Goal: Check status: Check status

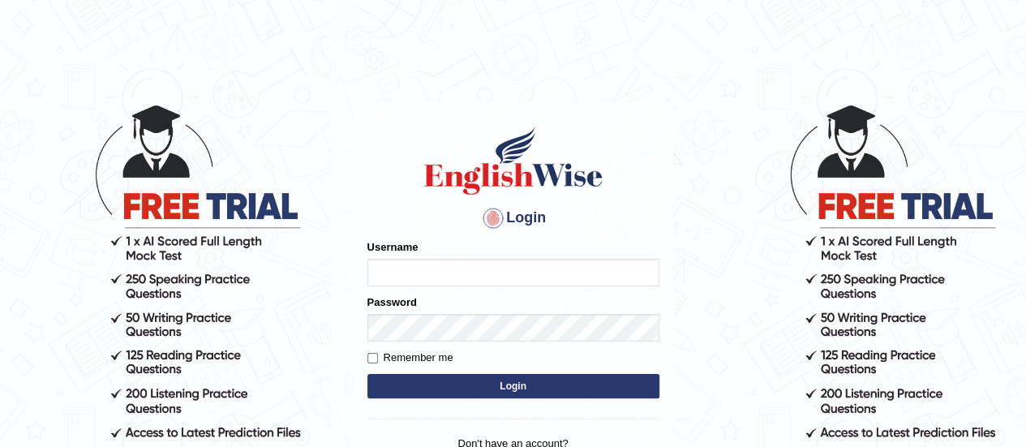
type input "AntoninoL"
drag, startPoint x: 0, startPoint y: 0, endPoint x: 520, endPoint y: 266, distance: 584.3
click at [520, 266] on input "AntoninoL" at bounding box center [514, 273] width 292 height 28
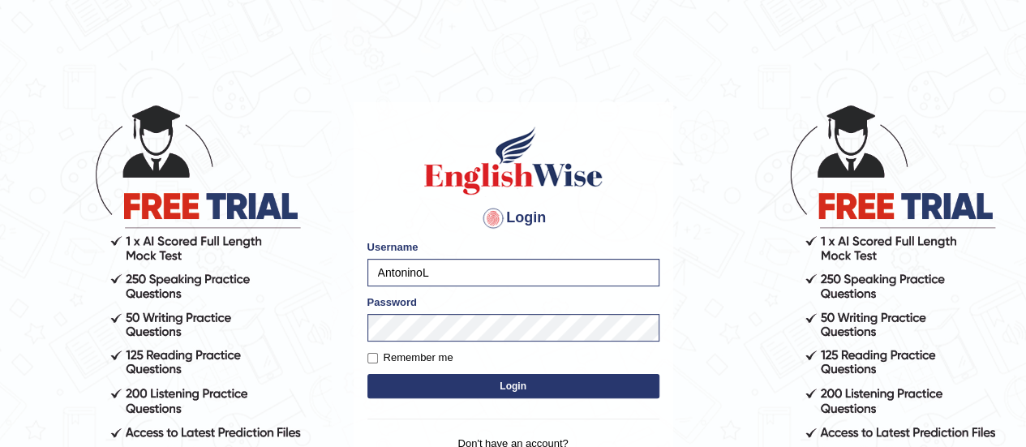
click at [441, 387] on button "Login" at bounding box center [514, 386] width 292 height 24
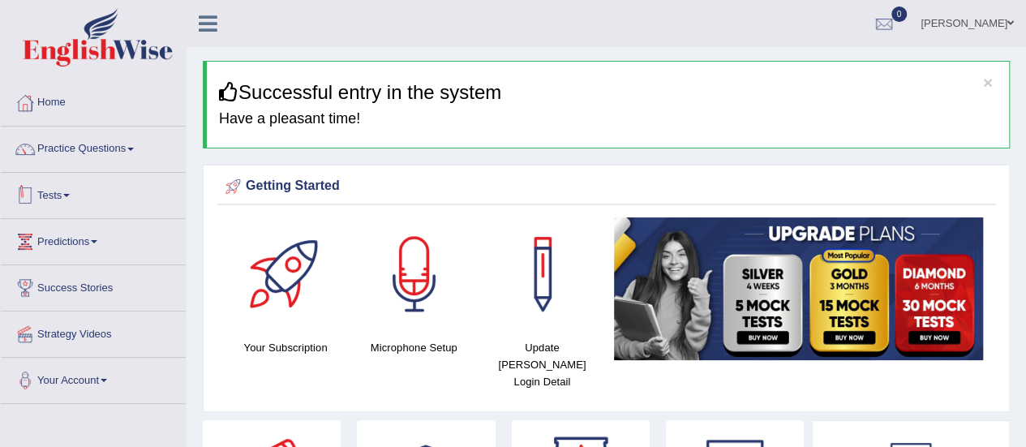
click at [69, 206] on link "Tests" at bounding box center [93, 193] width 185 height 41
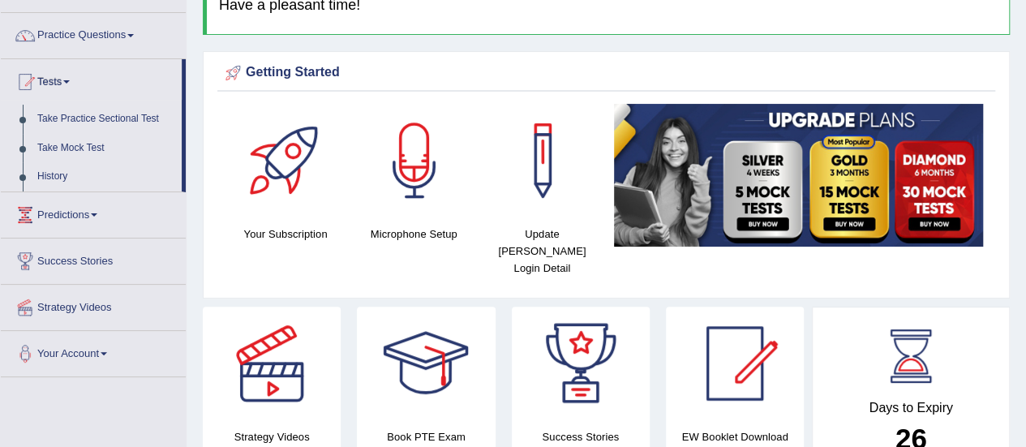
scroll to position [107, 0]
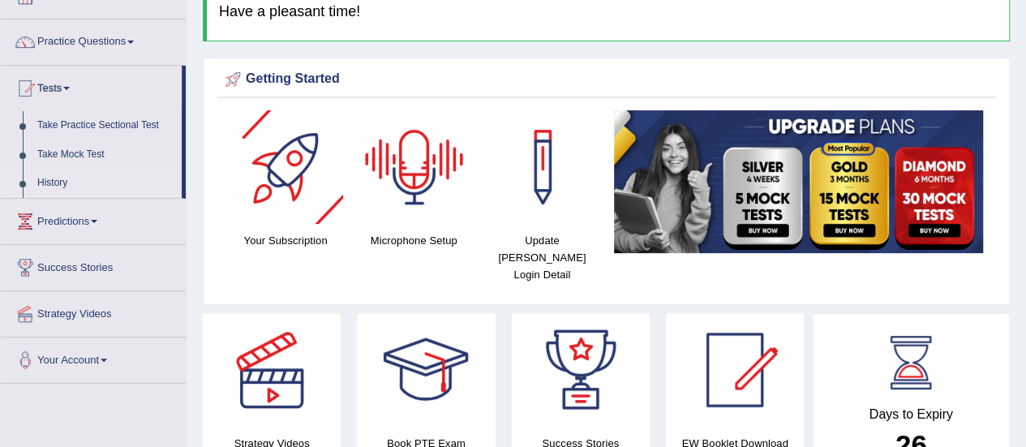
click at [67, 183] on link "History" at bounding box center [106, 183] width 152 height 29
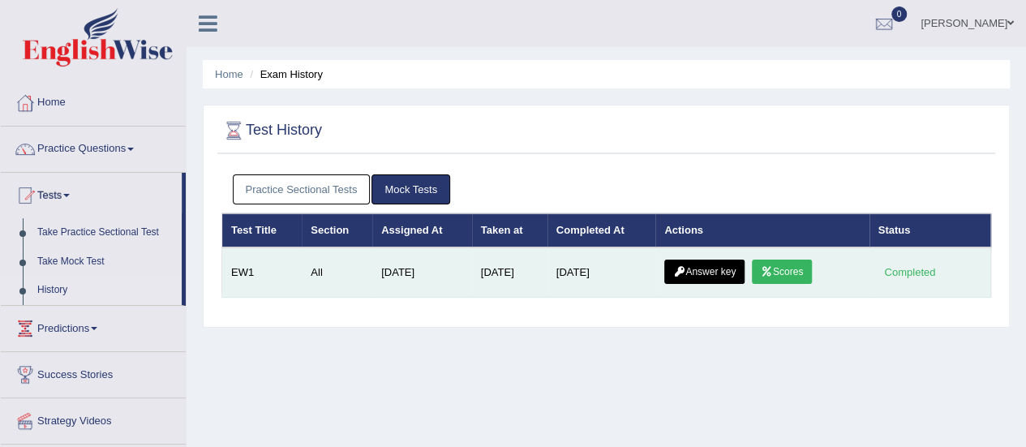
click at [686, 267] on icon at bounding box center [679, 272] width 12 height 10
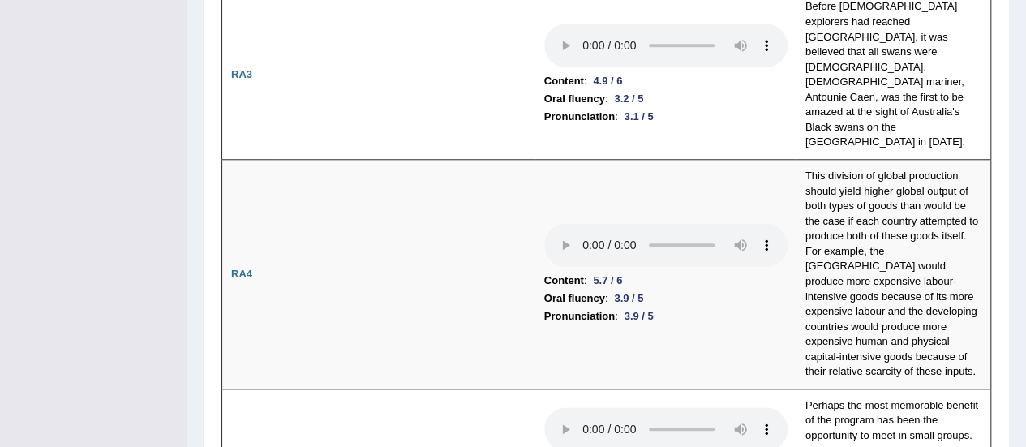
scroll to position [699, 0]
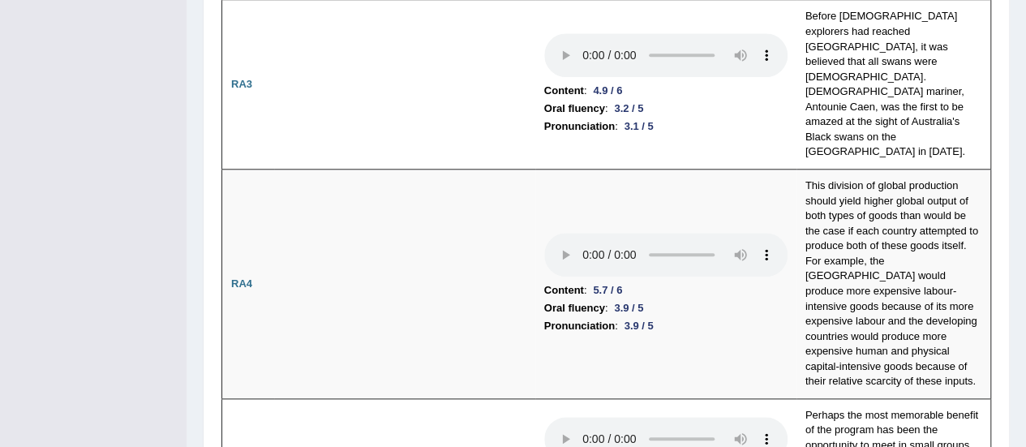
drag, startPoint x: 1033, startPoint y: 30, endPoint x: 1038, endPoint y: 74, distance: 44.1
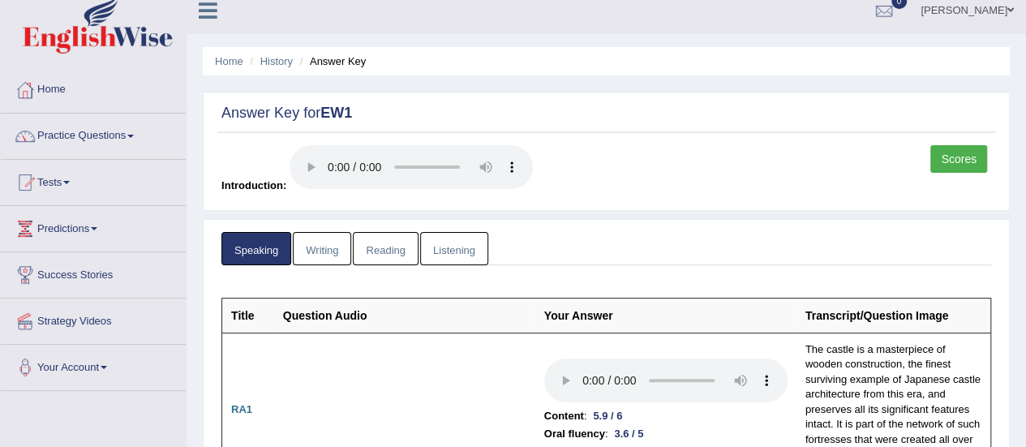
scroll to position [0, 0]
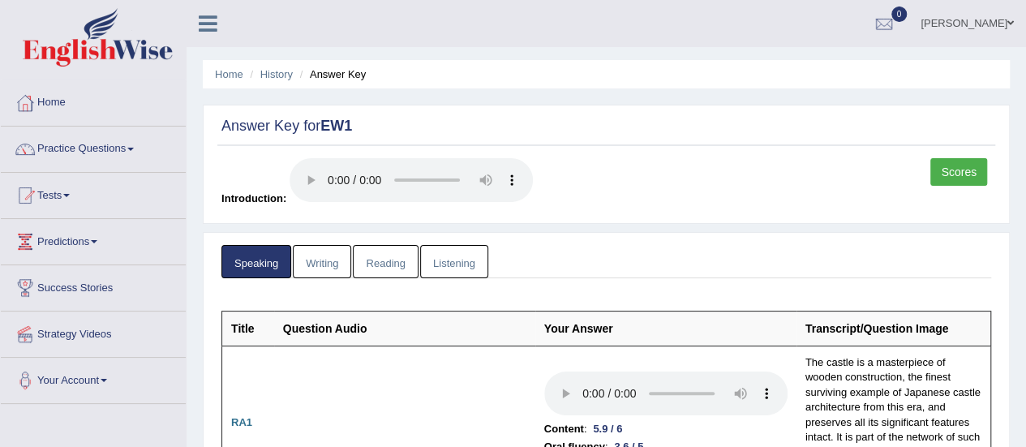
click at [318, 255] on link "Writing" at bounding box center [322, 261] width 58 height 33
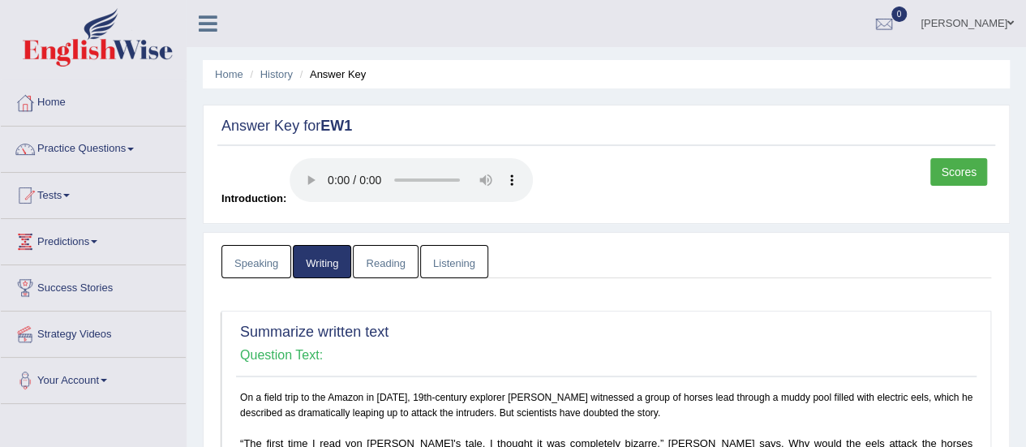
click at [389, 259] on link "Reading" at bounding box center [385, 261] width 65 height 33
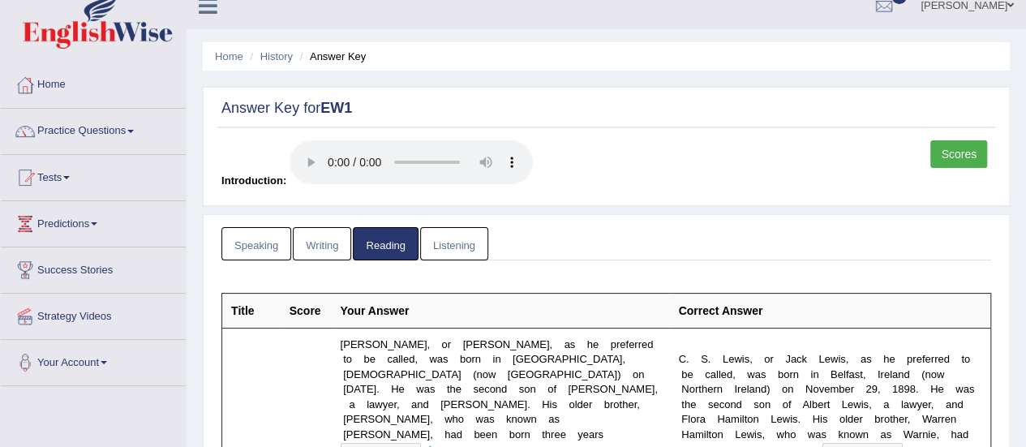
scroll to position [13, 0]
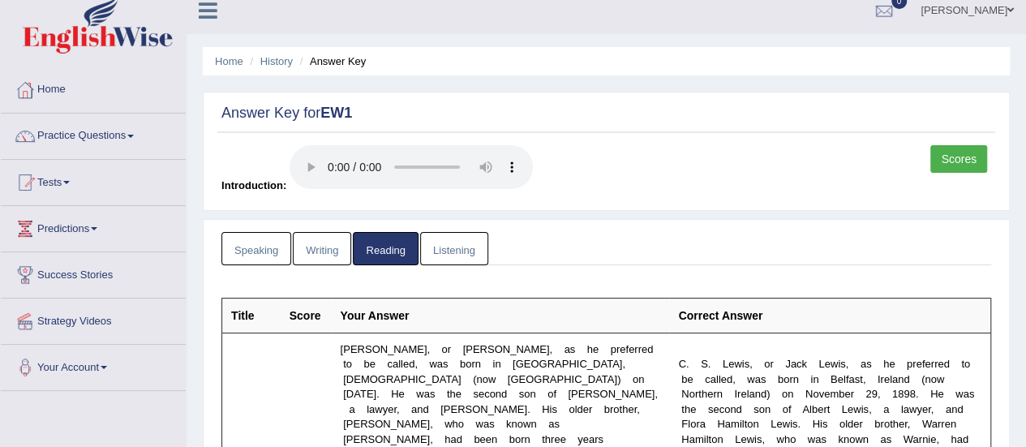
click at [454, 251] on link "Listening" at bounding box center [454, 248] width 68 height 33
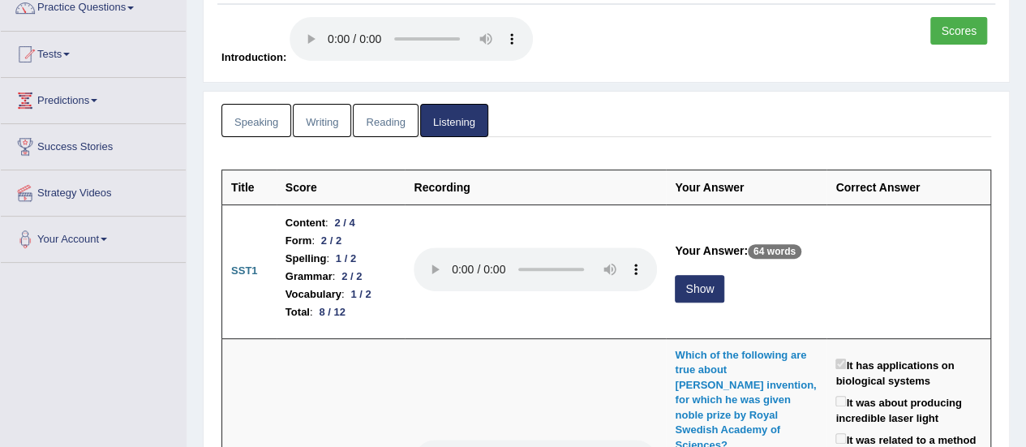
scroll to position [158, 0]
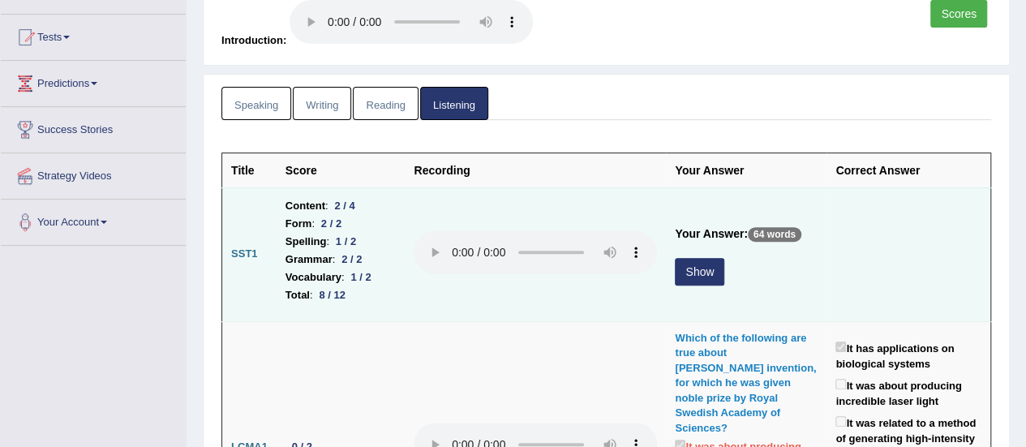
click at [688, 278] on button "Show" at bounding box center [699, 272] width 49 height 28
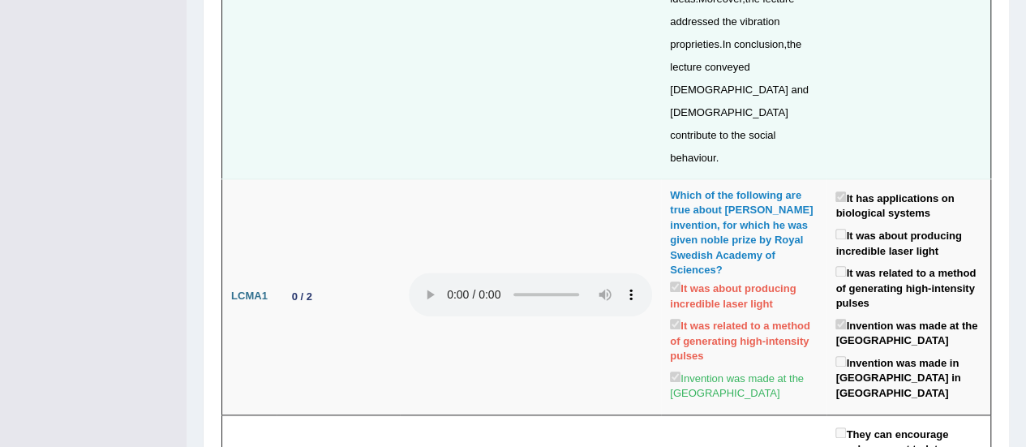
scroll to position [0, 0]
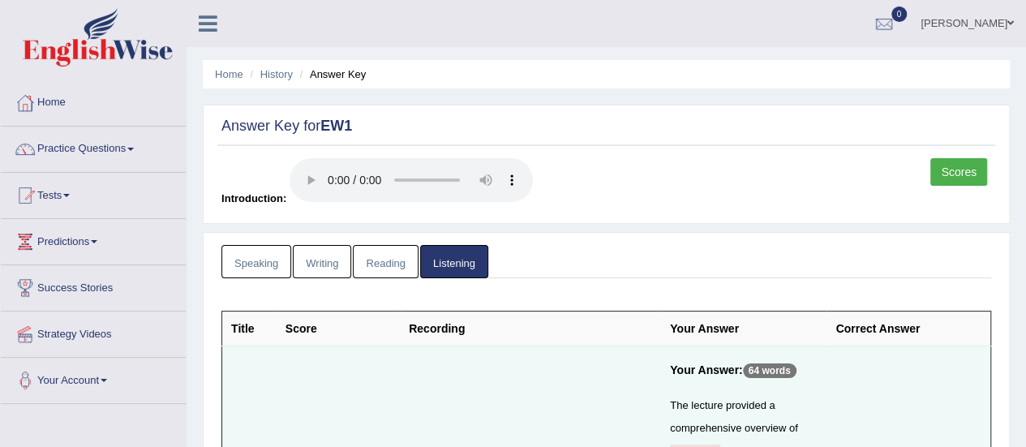
click at [959, 174] on link "Scores" at bounding box center [959, 172] width 57 height 28
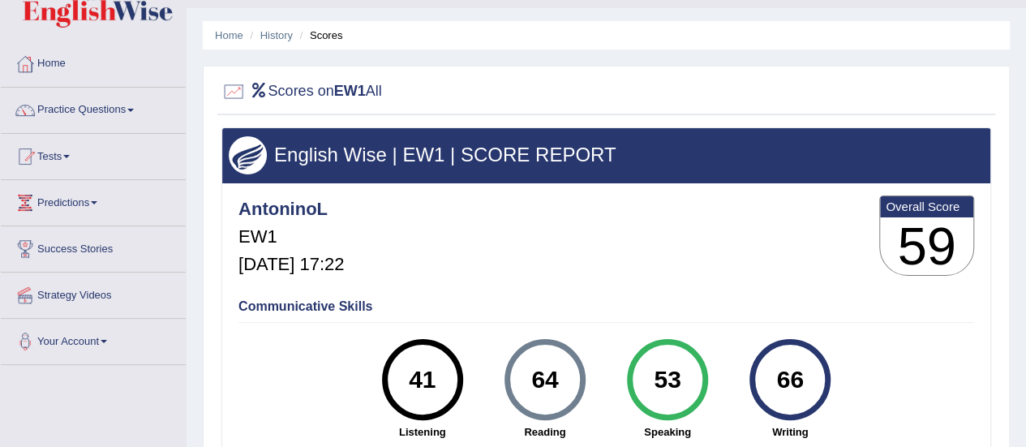
scroll to position [32, 0]
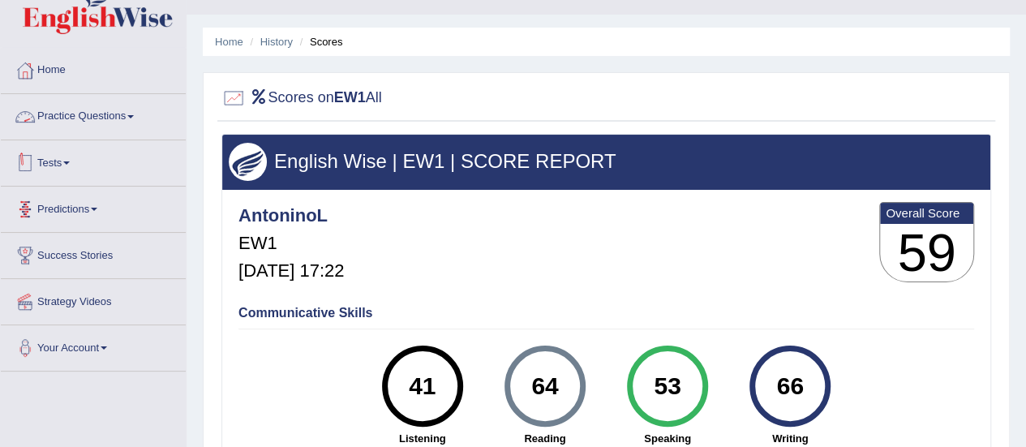
click at [86, 211] on link "Predictions" at bounding box center [93, 207] width 185 height 41
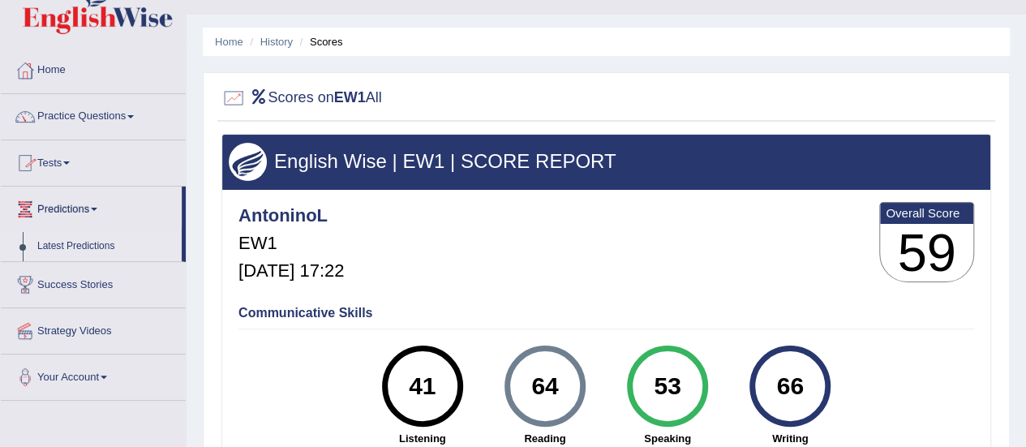
click at [68, 246] on link "Latest Predictions" at bounding box center [106, 246] width 152 height 29
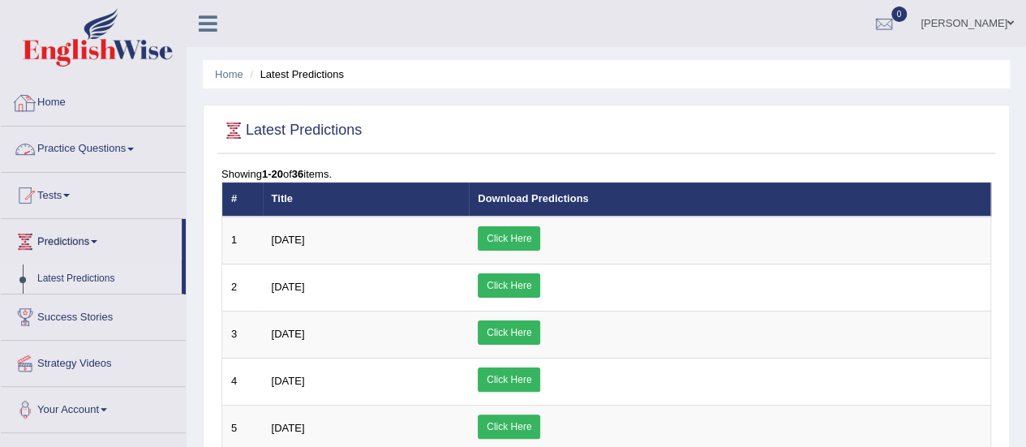
click at [57, 93] on link "Home" at bounding box center [93, 100] width 185 height 41
